Goal: Navigation & Orientation: Find specific page/section

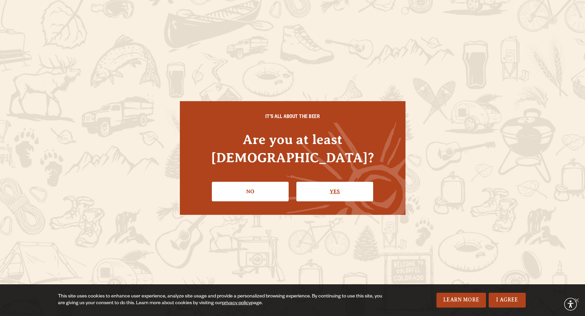
click at [333, 182] on link "Yes" at bounding box center [335, 192] width 77 height 20
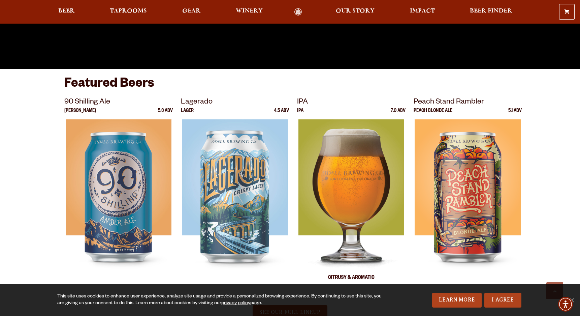
scroll to position [270, 0]
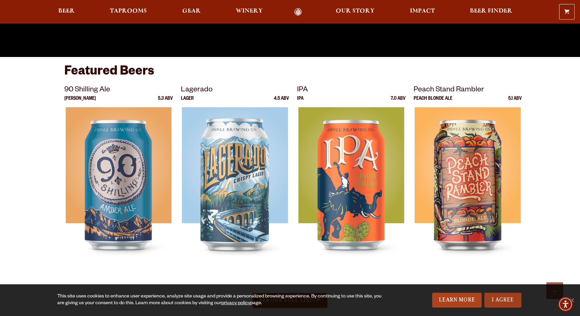
click at [509, 299] on link "I Agree" at bounding box center [503, 300] width 37 height 15
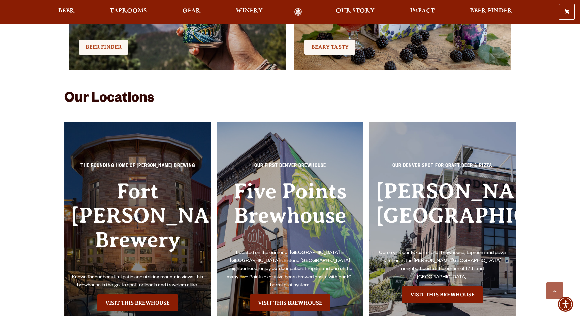
scroll to position [1483, 0]
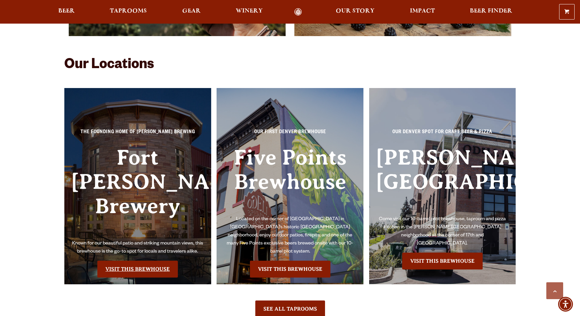
click at [129, 261] on link "Visit this Brewhouse" at bounding box center [137, 269] width 81 height 17
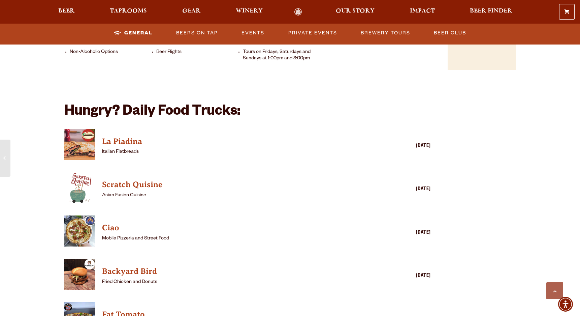
scroll to position [640, 0]
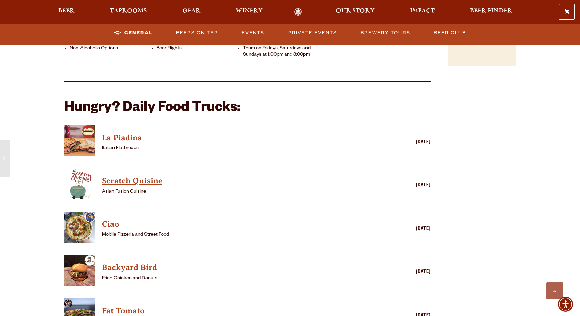
click at [126, 176] on h4 "Scratch Quisine" at bounding box center [238, 181] width 272 height 11
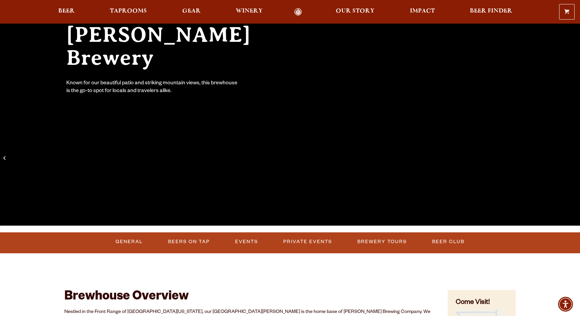
scroll to position [0, 0]
